Goal: Task Accomplishment & Management: Use online tool/utility

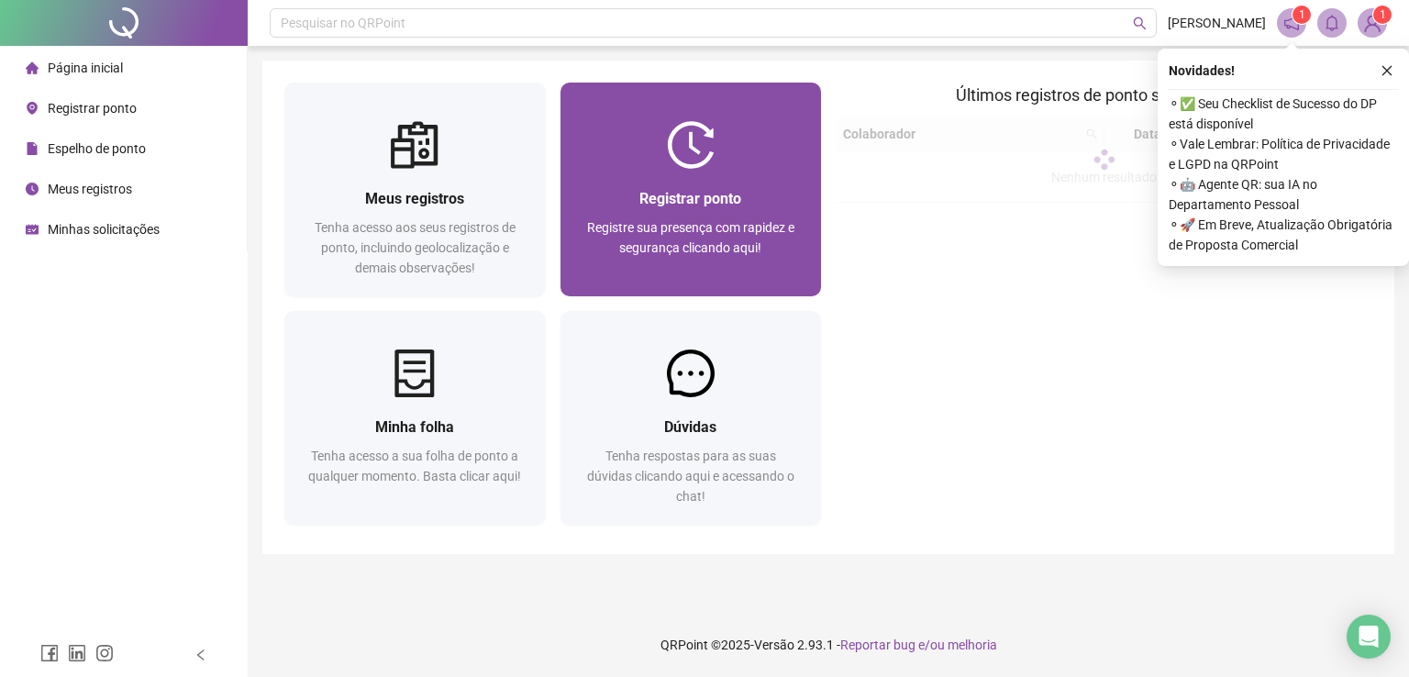
click at [675, 170] on div "Registrar ponto Registre sua presença com rapidez e segurança clicando aqui!" at bounding box center [691, 233] width 261 height 128
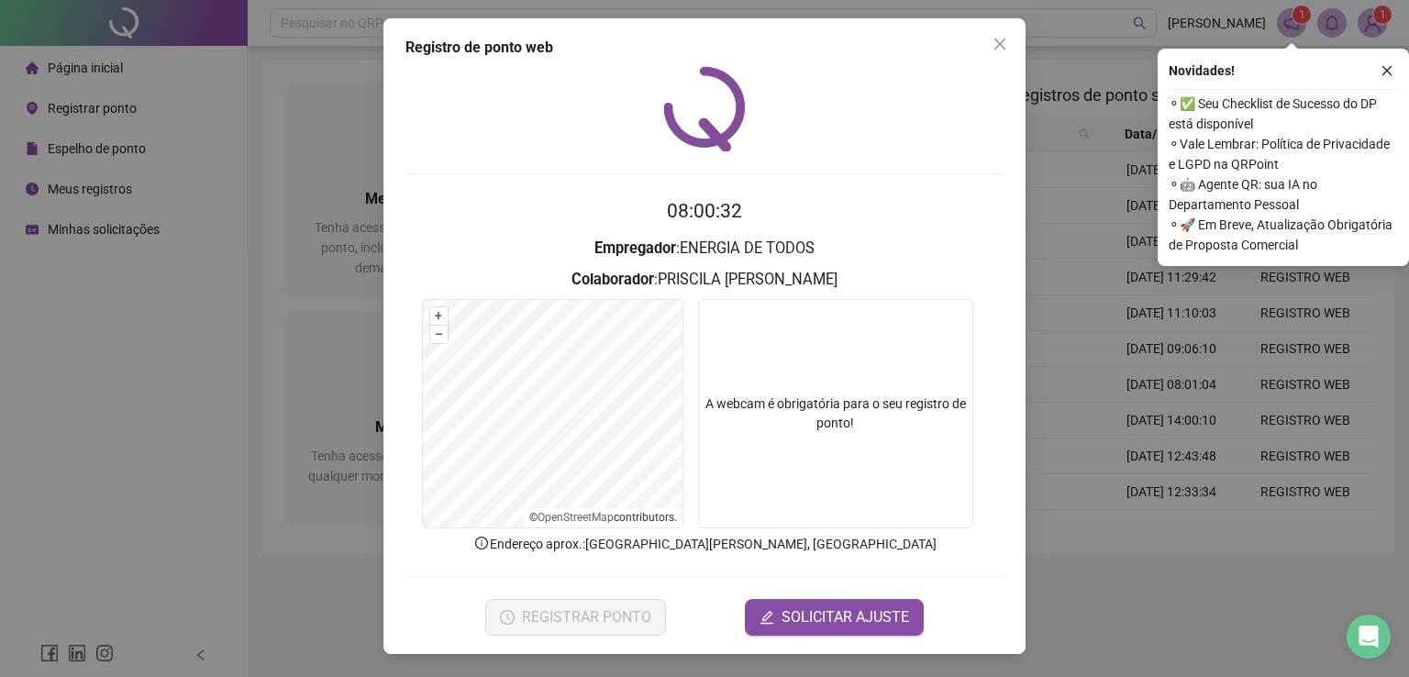
click at [622, 619] on span "REGISTRAR PONTO" at bounding box center [586, 617] width 129 height 22
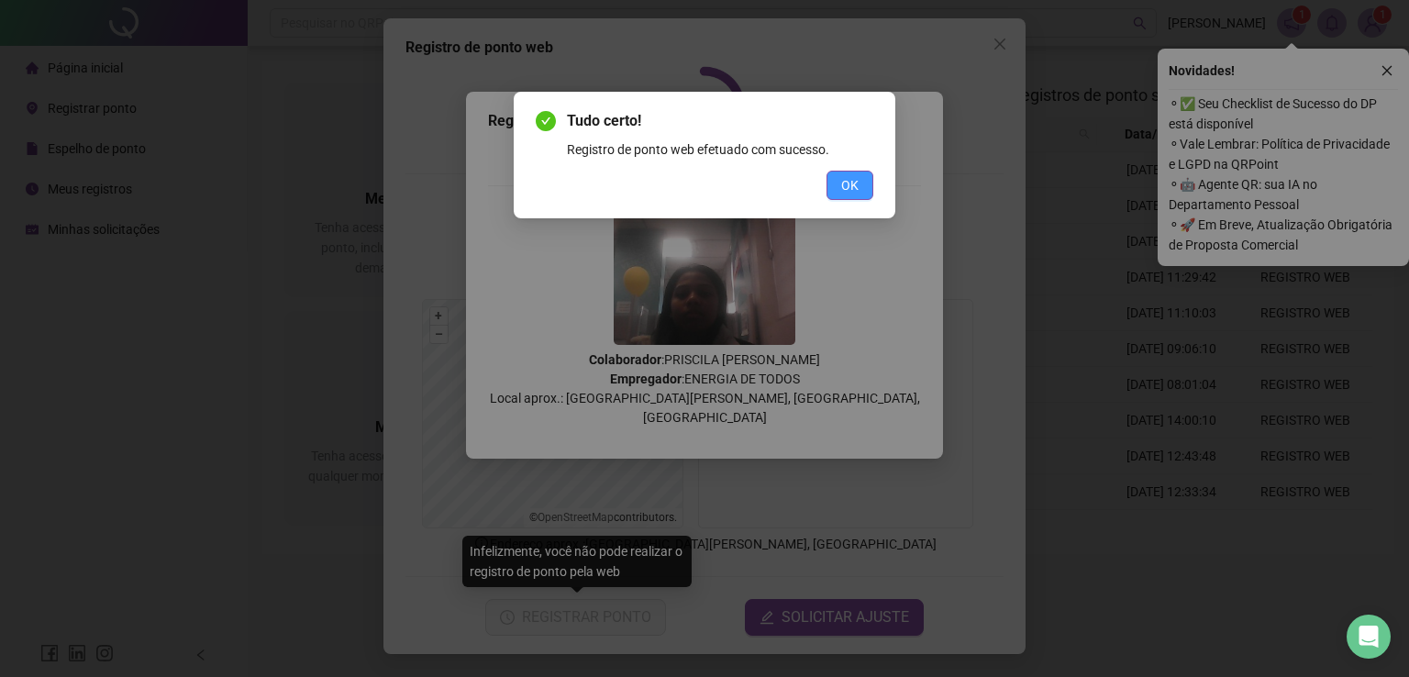
click at [867, 179] on button "OK" at bounding box center [850, 185] width 47 height 29
